Goal: Information Seeking & Learning: Find contact information

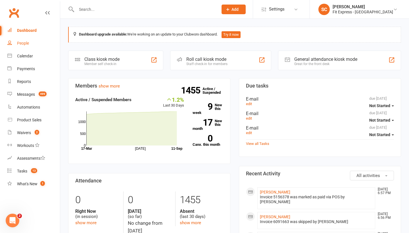
click at [26, 42] on div "People" at bounding box center [23, 43] width 12 height 5
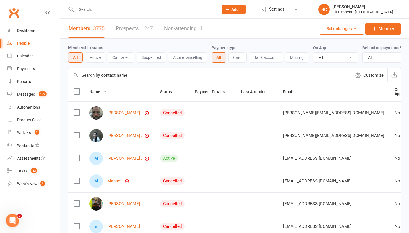
click at [94, 75] on input "text" at bounding box center [209, 75] width 282 height 14
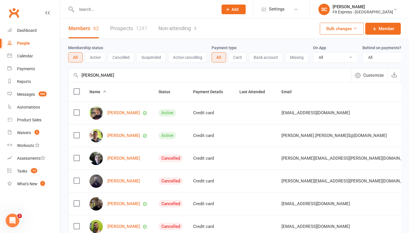
type input "[PERSON_NAME]"
drag, startPoint x: 99, startPoint y: 85, endPoint x: 120, endPoint y: 112, distance: 34.6
click at [120, 112] on link "[PERSON_NAME]" at bounding box center [123, 112] width 33 height 5
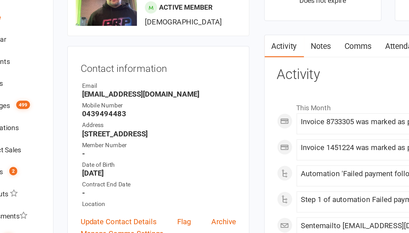
scroll to position [16, 0]
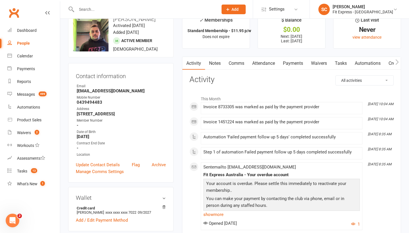
click at [25, 42] on div "People" at bounding box center [23, 43] width 13 height 5
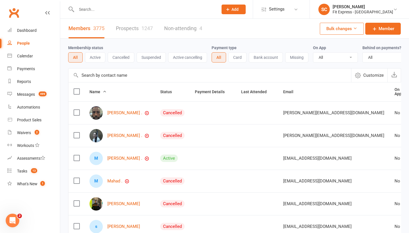
click at [101, 75] on input "text" at bounding box center [209, 75] width 282 height 14
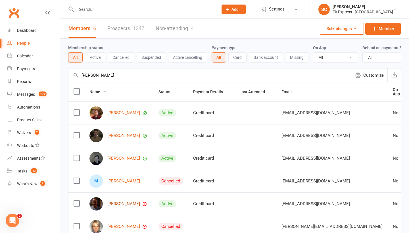
type input "[PERSON_NAME]"
click at [115, 203] on link "[PERSON_NAME]" at bounding box center [123, 203] width 33 height 5
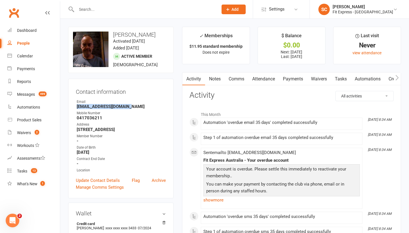
drag, startPoint x: 76, startPoint y: 113, endPoint x: 132, endPoint y: 114, distance: 55.9
click at [132, 109] on li "Email [EMAIL_ADDRESS][DOMAIN_NAME]" at bounding box center [121, 104] width 90 height 10
copy strong "[EMAIL_ADDRESS][DOMAIN_NAME]"
drag, startPoint x: 77, startPoint y: 135, endPoint x: 161, endPoint y: 141, distance: 84.5
copy strong "[STREET_ADDRESS]"
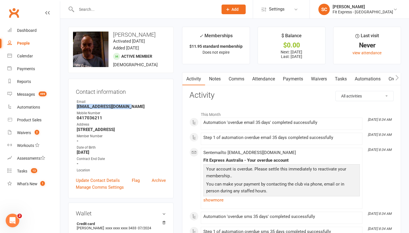
click at [291, 80] on link "Payments" at bounding box center [293, 78] width 28 height 13
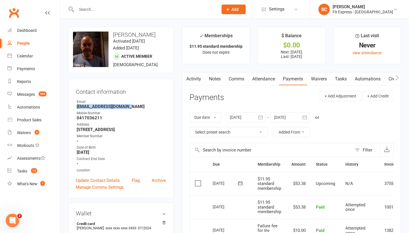
click at [319, 80] on link "Waivers" at bounding box center [319, 78] width 24 height 13
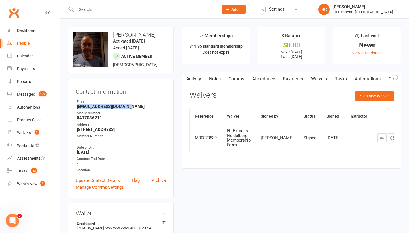
click at [292, 80] on link "Payments" at bounding box center [293, 78] width 28 height 13
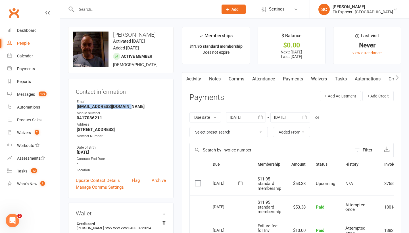
click at [262, 116] on icon "button" at bounding box center [260, 117] width 6 height 6
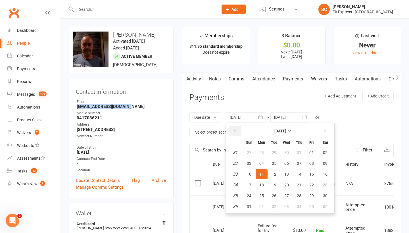
click at [236, 131] on icon "button" at bounding box center [235, 131] width 4 height 5
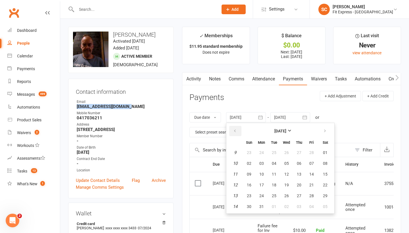
click at [236, 131] on icon "button" at bounding box center [235, 131] width 4 height 5
click at [274, 134] on button "[DATE]" at bounding box center [280, 131] width 74 height 10
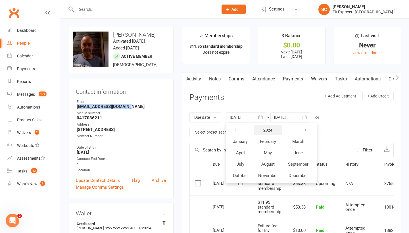
click at [265, 128] on strong "2024" at bounding box center [267, 130] width 9 height 5
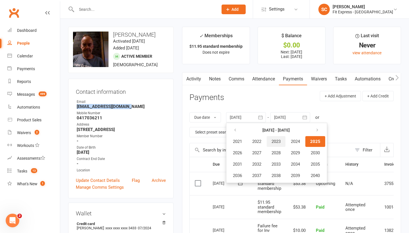
click at [280, 140] on span "2023" at bounding box center [275, 141] width 9 height 5
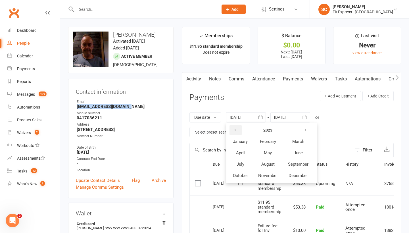
click at [236, 129] on icon "button" at bounding box center [235, 130] width 4 height 5
click at [268, 128] on strong "2022" at bounding box center [267, 130] width 9 height 5
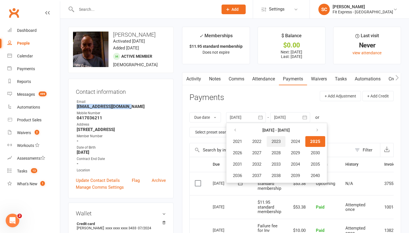
click at [278, 140] on span "2023" at bounding box center [275, 141] width 9 height 5
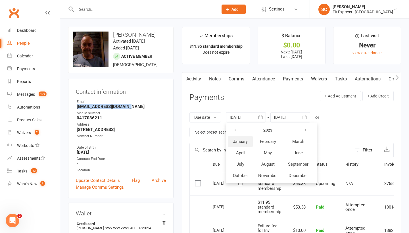
click at [238, 140] on span "January" at bounding box center [240, 141] width 15 height 5
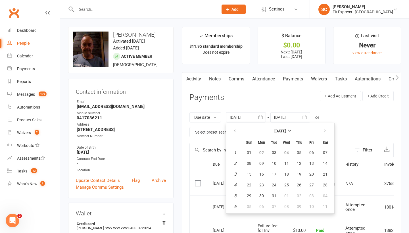
click at [355, 130] on div "Due date Due date Date paid Date failed Date settled [DATE] [DATE] Sun Mon Tue …" at bounding box center [291, 124] width 204 height 36
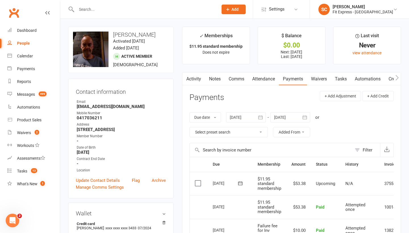
click at [262, 117] on icon "button" at bounding box center [260, 117] width 6 height 6
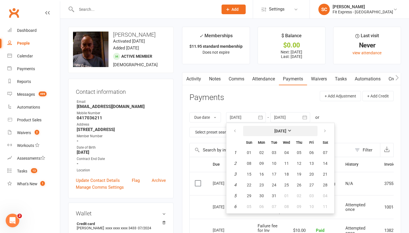
click at [279, 127] on button "[DATE]" at bounding box center [280, 131] width 74 height 10
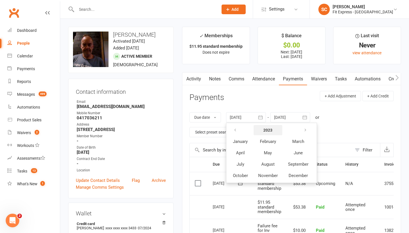
click at [265, 128] on strong "2023" at bounding box center [267, 130] width 9 height 5
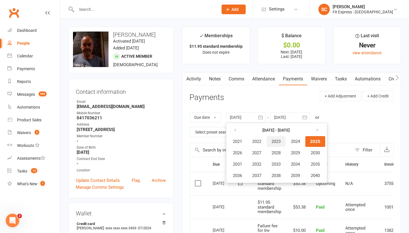
click at [279, 140] on span "2023" at bounding box center [275, 141] width 9 height 5
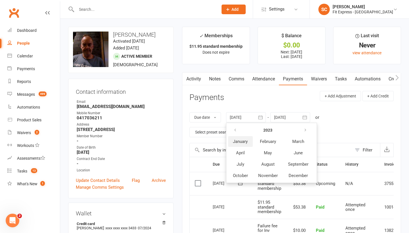
click at [240, 138] on button "January" at bounding box center [240, 141] width 25 height 11
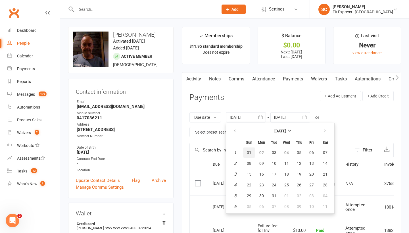
click at [249, 151] on span "01" at bounding box center [249, 152] width 5 height 5
type input "[DATE]"
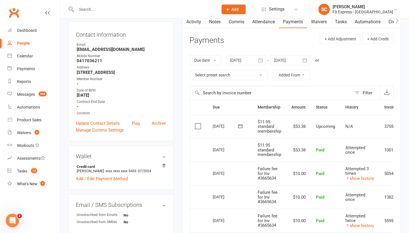
scroll to position [58, 0]
click at [22, 79] on div "Reports" at bounding box center [24, 81] width 14 height 5
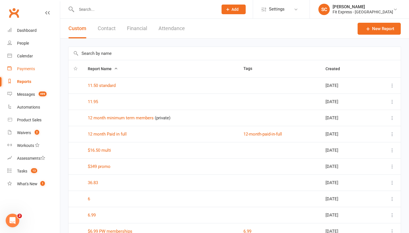
click at [25, 66] on link "Payments" at bounding box center [33, 68] width 53 height 13
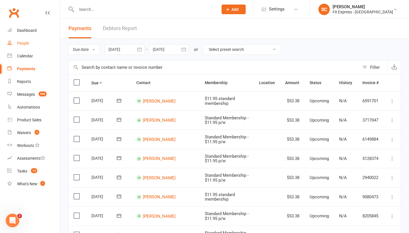
click at [25, 40] on link "People" at bounding box center [33, 43] width 53 height 13
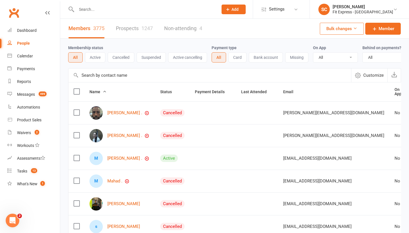
click at [111, 72] on input "text" at bounding box center [209, 75] width 282 height 14
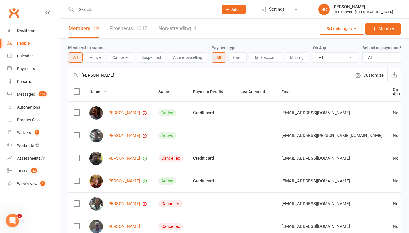
type input "[PERSON_NAME]"
drag, startPoint x: 114, startPoint y: 85, endPoint x: 123, endPoint y: 112, distance: 28.2
click at [123, 112] on link "[PERSON_NAME]" at bounding box center [123, 112] width 33 height 5
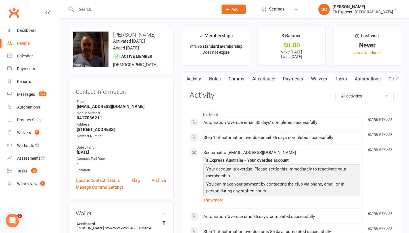
click at [293, 77] on link "Payments" at bounding box center [293, 78] width 28 height 13
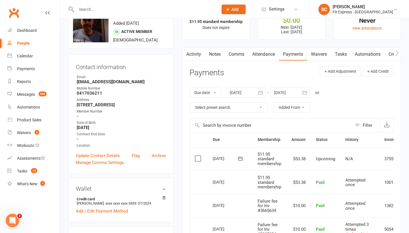
scroll to position [28, 0]
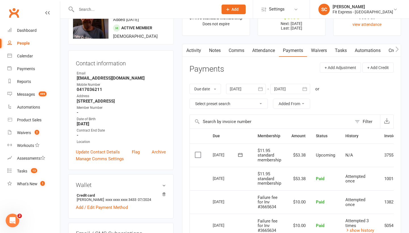
click at [360, 120] on button "Filter" at bounding box center [366, 122] width 28 height 14
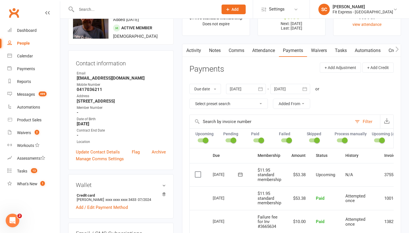
click at [369, 98] on div "Due date Due date Date paid Date failed Date settled [DATE] [DATE] Sun Mon Tue …" at bounding box center [291, 96] width 204 height 36
click at [358, 119] on button "Filter" at bounding box center [366, 122] width 28 height 14
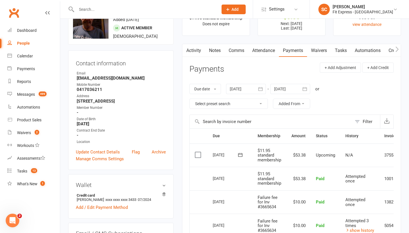
click at [362, 120] on div "Filter" at bounding box center [367, 121] width 10 height 7
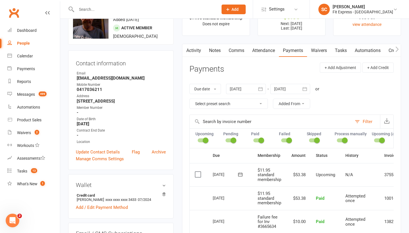
click at [358, 120] on button "Filter" at bounding box center [366, 122] width 28 height 14
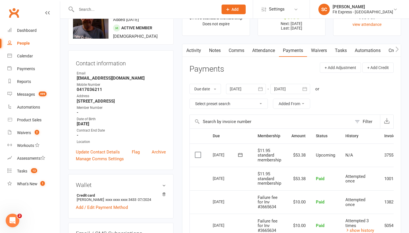
click at [358, 120] on button "Filter" at bounding box center [366, 122] width 28 height 14
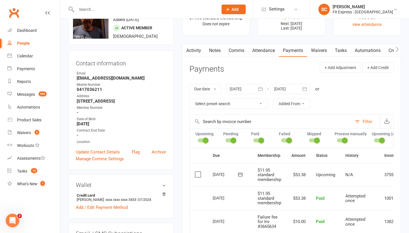
click at [283, 139] on div at bounding box center [286, 140] width 10 height 4
click at [281, 139] on input "checkbox" at bounding box center [281, 139] width 0 height 0
click at [288, 138] on div at bounding box center [286, 140] width 10 height 4
click at [281, 139] on input "checkbox" at bounding box center [281, 139] width 0 height 0
click at [387, 119] on icon "button" at bounding box center [387, 121] width 6 height 6
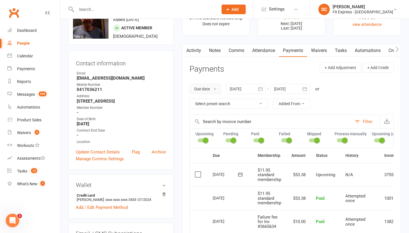
click at [214, 87] on button "Due date" at bounding box center [205, 89] width 32 height 10
click at [364, 94] on div "Due date Due date Date paid Date failed Date settled [DATE] [DATE] Sun Mon Tue …" at bounding box center [291, 96] width 204 height 36
click at [358, 120] on button "Filter" at bounding box center [366, 122] width 28 height 14
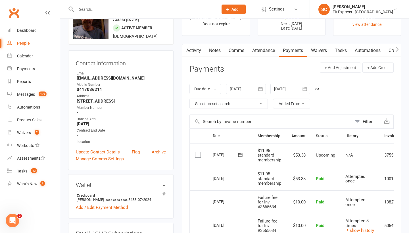
click at [358, 120] on button "Filter" at bounding box center [366, 122] width 28 height 14
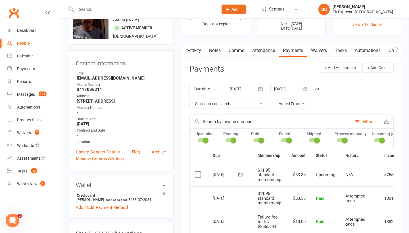
scroll to position [0, 0]
click at [339, 102] on div "Due date Due date Date paid Date failed Date settled [DATE] [DATE] Sun Mon Tue …" at bounding box center [291, 96] width 204 height 36
click at [358, 120] on button "Filter" at bounding box center [366, 122] width 28 height 14
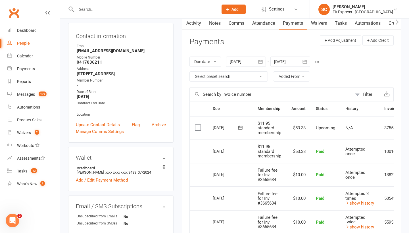
scroll to position [35, 0]
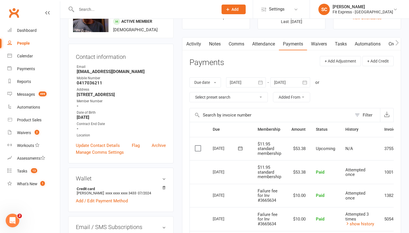
click at [263, 82] on icon "button" at bounding box center [260, 82] width 6 height 6
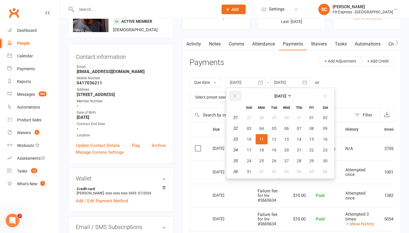
click at [235, 92] on button "button" at bounding box center [235, 96] width 12 height 10
click at [263, 148] on span "23" at bounding box center [261, 150] width 5 height 5
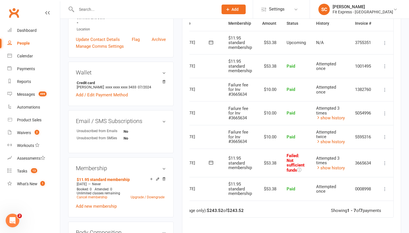
scroll to position [0, 31]
click at [385, 160] on icon at bounding box center [385, 163] width 6 height 6
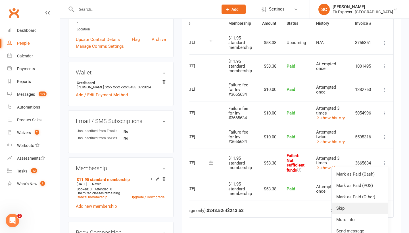
click at [341, 204] on link "Skip" at bounding box center [360, 207] width 56 height 11
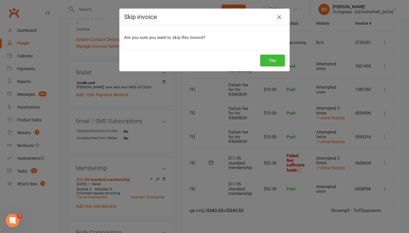
click at [280, 14] on icon "button" at bounding box center [279, 17] width 7 height 7
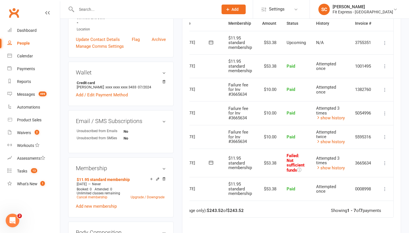
click at [384, 160] on icon at bounding box center [385, 163] width 6 height 6
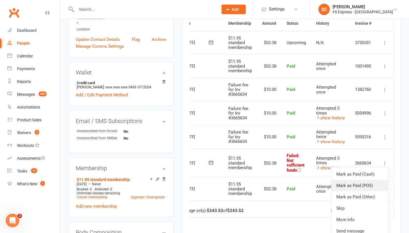
click at [349, 181] on link "Mark as Paid (POS)" at bounding box center [360, 185] width 56 height 11
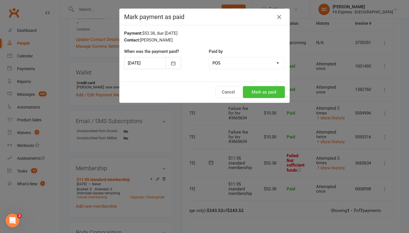
click at [267, 94] on button "Mark as paid" at bounding box center [264, 92] width 42 height 12
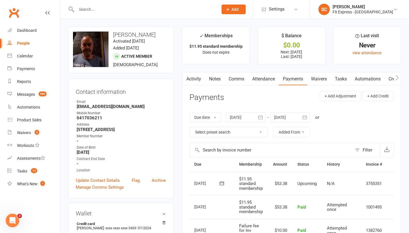
scroll to position [0, 0]
click at [303, 130] on button "Added From" at bounding box center [291, 132] width 37 height 10
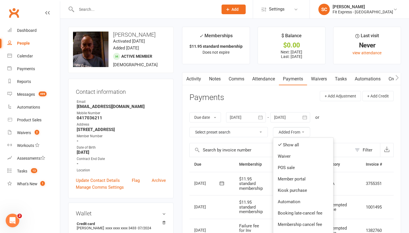
click at [338, 120] on div "Due date Due date Date paid Date failed Date settled [DATE] [DATE] Sun Mon Tue …" at bounding box center [291, 124] width 204 height 36
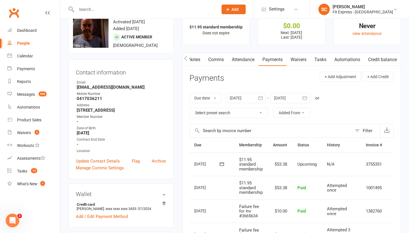
scroll to position [0, 22]
click at [354, 94] on div "Due date Due date Date paid Date failed Date settled [DATE] [DATE] Sun Mon Tue …" at bounding box center [291, 105] width 204 height 36
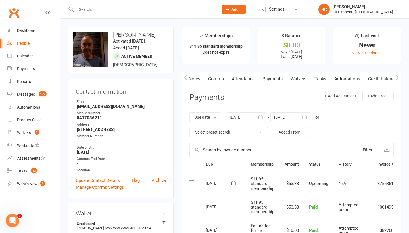
scroll to position [0, 0]
click at [260, 116] on icon "button" at bounding box center [260, 117] width 4 height 4
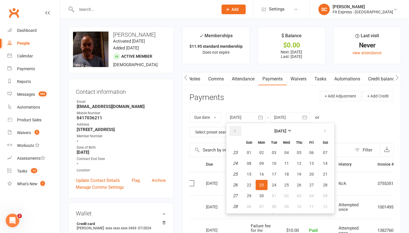
click at [235, 129] on icon "button" at bounding box center [235, 131] width 4 height 5
click at [278, 130] on strong "[DATE]" at bounding box center [280, 131] width 12 height 5
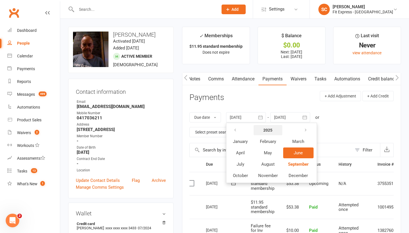
click at [272, 130] on strong "2025" at bounding box center [267, 130] width 9 height 5
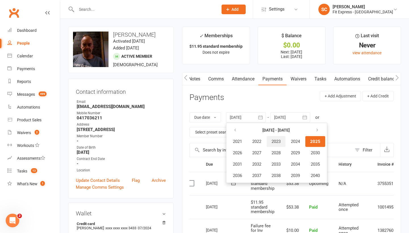
click at [278, 140] on span "2023" at bounding box center [275, 141] width 9 height 5
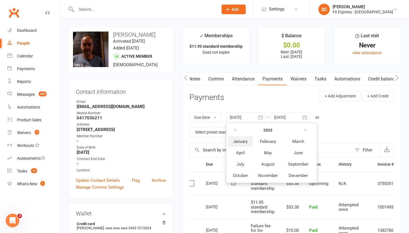
click at [238, 140] on span "January" at bounding box center [240, 141] width 15 height 5
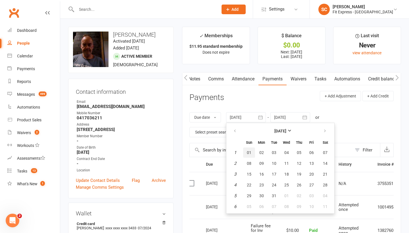
click at [251, 152] on span "01" at bounding box center [249, 152] width 5 height 5
type input "[DATE]"
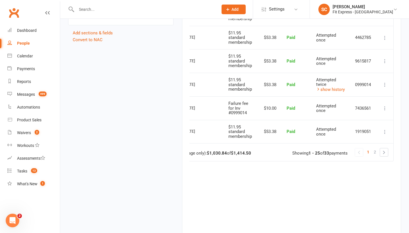
scroll to position [0, 31]
click at [375, 148] on span "2" at bounding box center [375, 152] width 2 height 8
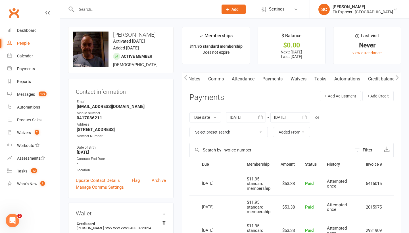
scroll to position [0, 0]
click at [301, 79] on link "Waivers" at bounding box center [298, 78] width 24 height 13
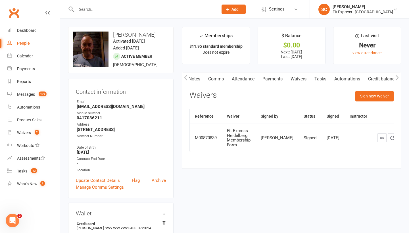
click at [275, 78] on link "Payments" at bounding box center [272, 78] width 28 height 13
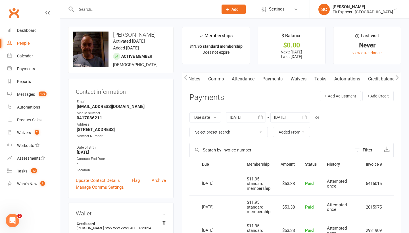
click at [23, 40] on link "People" at bounding box center [33, 43] width 53 height 13
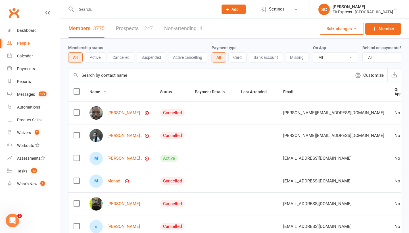
click at [91, 75] on input "text" at bounding box center [209, 75] width 282 height 14
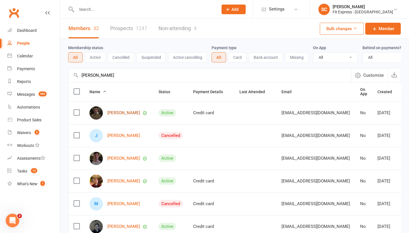
type input "[PERSON_NAME]"
click at [113, 112] on link "[PERSON_NAME]" at bounding box center [123, 112] width 33 height 5
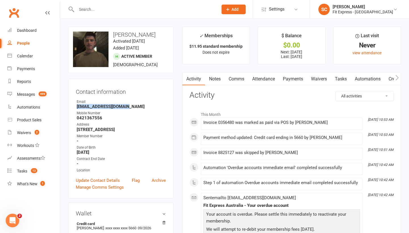
drag, startPoint x: 76, startPoint y: 106, endPoint x: 135, endPoint y: 106, distance: 58.8
click at [135, 106] on li "Email [EMAIL_ADDRESS][DOMAIN_NAME]" at bounding box center [121, 104] width 90 height 10
drag, startPoint x: 77, startPoint y: 128, endPoint x: 160, endPoint y: 128, distance: 82.9
click at [160, 128] on strong "[STREET_ADDRESS]" at bounding box center [121, 129] width 89 height 5
copy strong "[STREET_ADDRESS]"
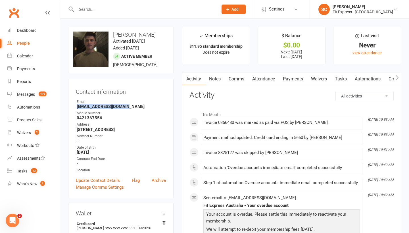
click at [320, 79] on link "Waivers" at bounding box center [319, 78] width 24 height 13
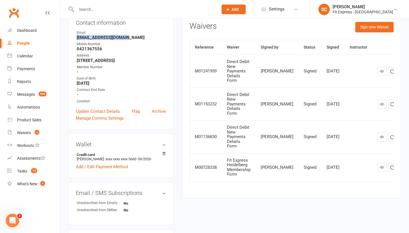
scroll to position [70, 0]
